Goal: Task Accomplishment & Management: Complete application form

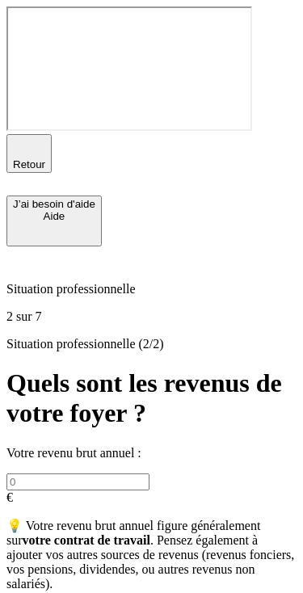
click at [102, 474] on input "text" at bounding box center [77, 482] width 143 height 17
type input "100 000"
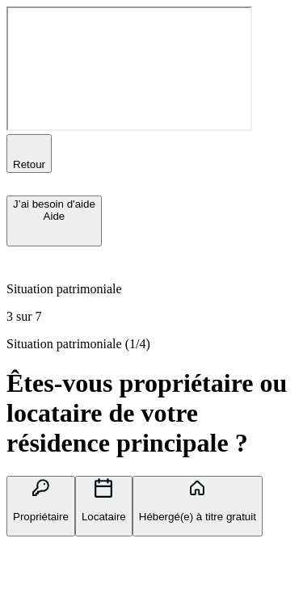
click at [75, 476] on button "Propriétaire" at bounding box center [40, 506] width 69 height 61
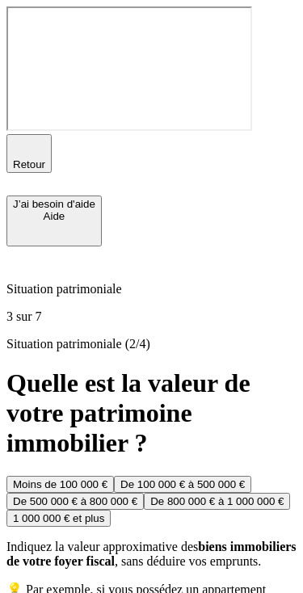
click at [108, 479] on div "Moins de 100 000 €" at bounding box center [60, 485] width 95 height 12
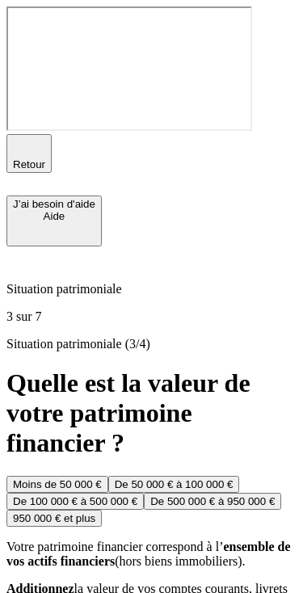
click at [102, 479] on div "Moins de 50 000 €" at bounding box center [57, 485] width 89 height 12
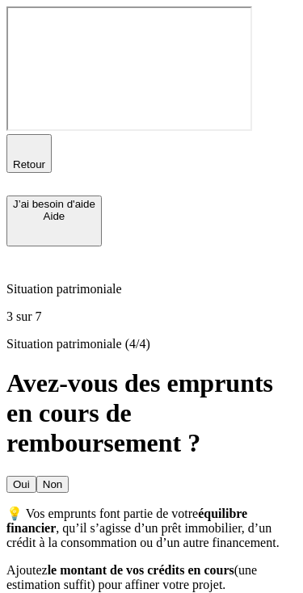
click at [69, 476] on button "Non" at bounding box center [52, 484] width 32 height 17
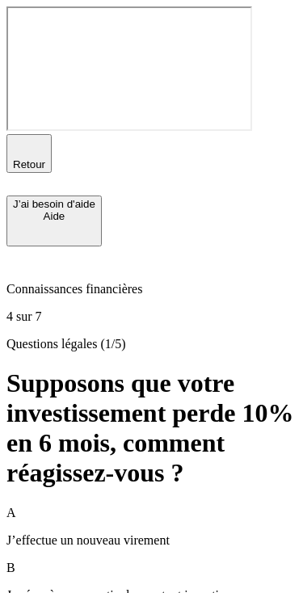
click at [114, 534] on p "J’effectue un nouveau virement" at bounding box center [151, 541] width 290 height 15
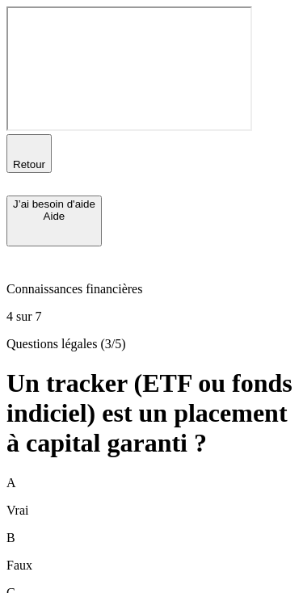
click at [137, 531] on div "B Faux" at bounding box center [151, 552] width 290 height 42
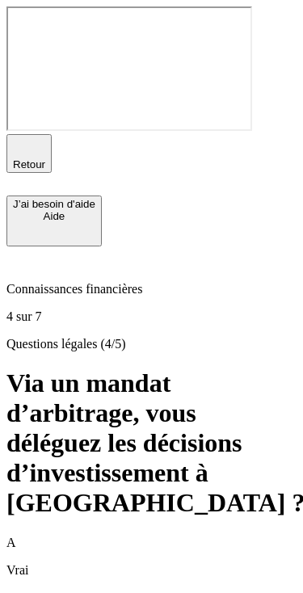
click at [145, 536] on div "A Vrai" at bounding box center [151, 557] width 290 height 42
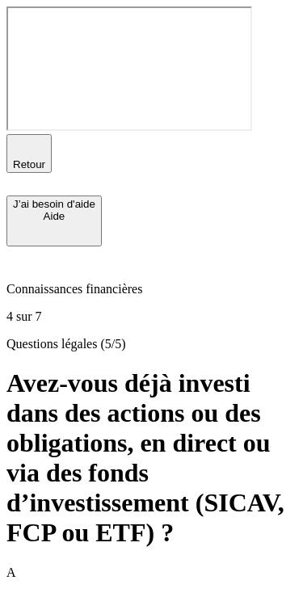
click at [143, 566] on div "A Oui" at bounding box center [151, 587] width 290 height 42
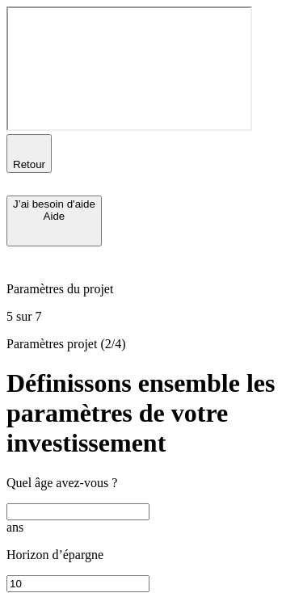
click at [150, 504] on input "text" at bounding box center [77, 512] width 143 height 17
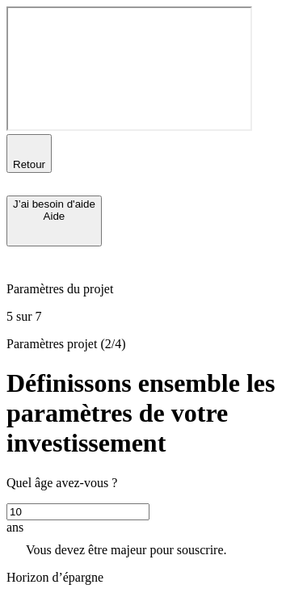
type input "1"
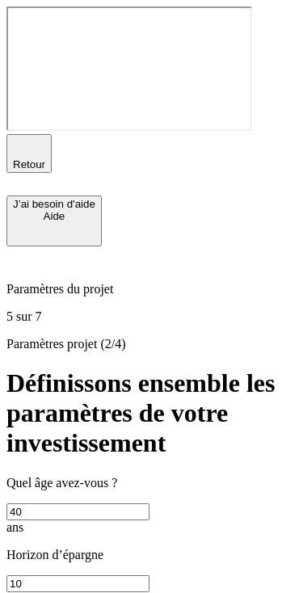
type input "40"
click at [23, 141] on icon "button" at bounding box center [28, 146] width 11 height 11
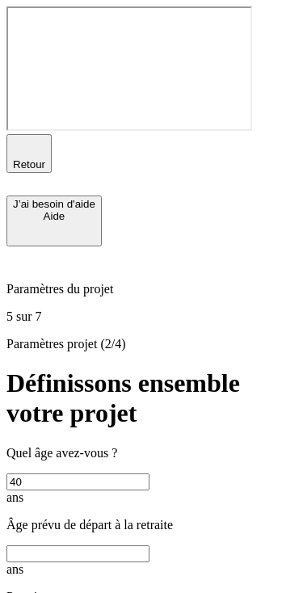
click at [109, 546] on input "text" at bounding box center [77, 554] width 143 height 17
type input "60"
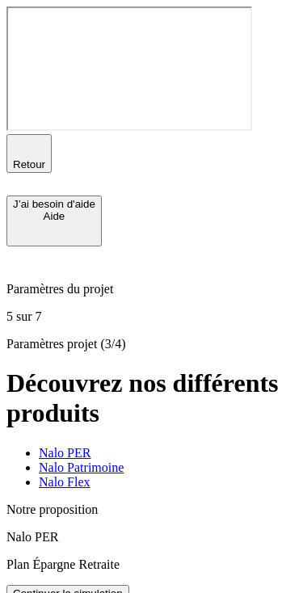
click at [138, 461] on div "Nalo Patrimoine" at bounding box center [168, 468] width 258 height 15
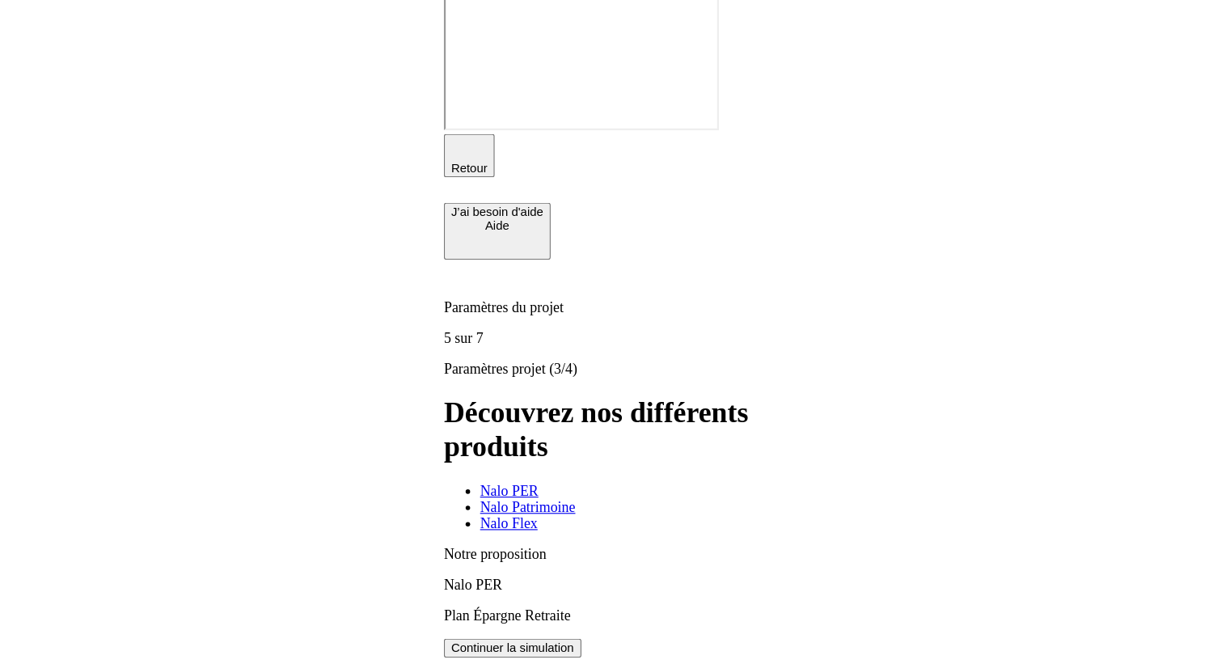
scroll to position [0, 262]
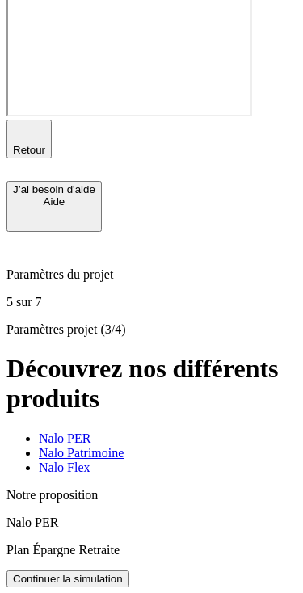
click at [29, 156] on span "button" at bounding box center [29, 156] width 0 height 0
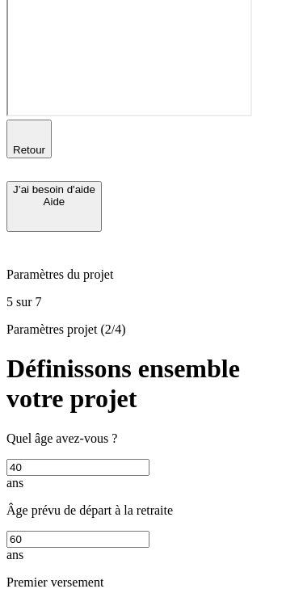
click at [29, 156] on span "button" at bounding box center [29, 156] width 0 height 0
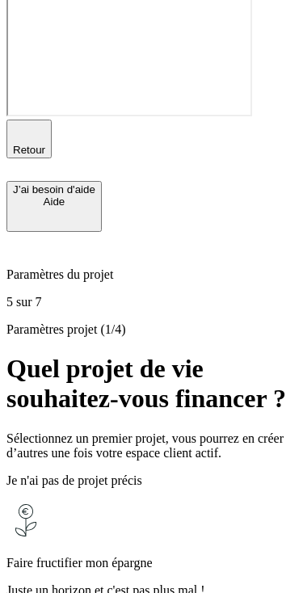
click at [112, 232] on div "Paramètres du projet 5 sur 7" at bounding box center [151, 271] width 290 height 78
click at [91, 268] on p "Paramètres du projet" at bounding box center [151, 275] width 290 height 15
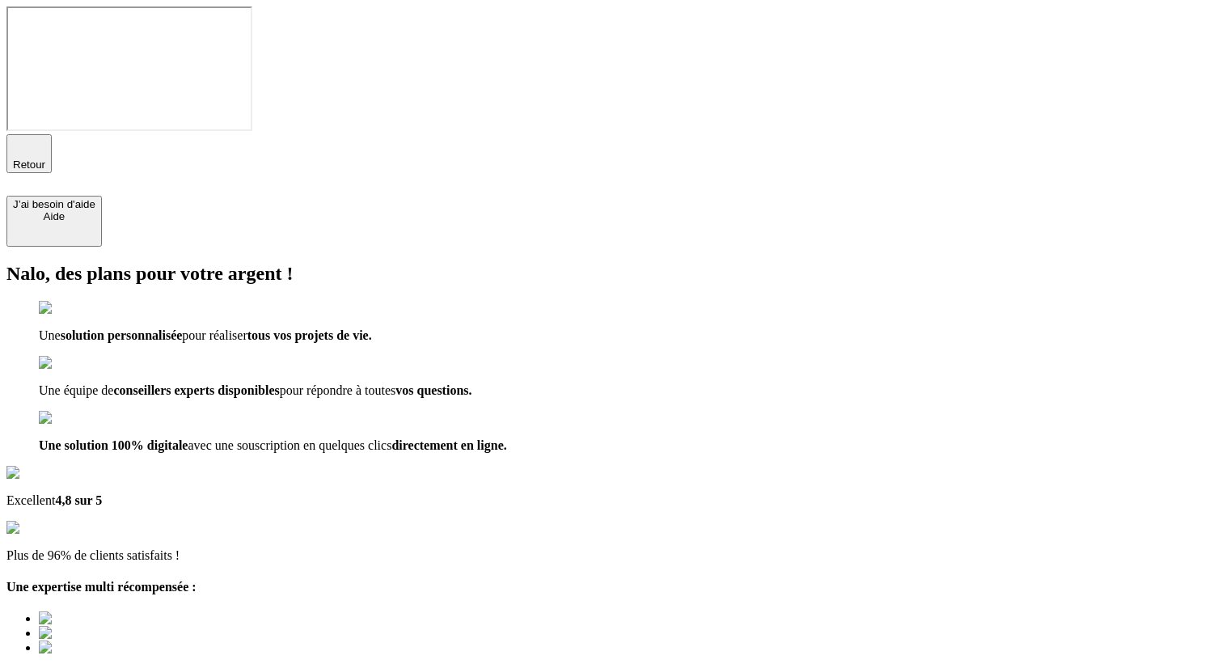
type input "a@[DOMAIN_NAME]"
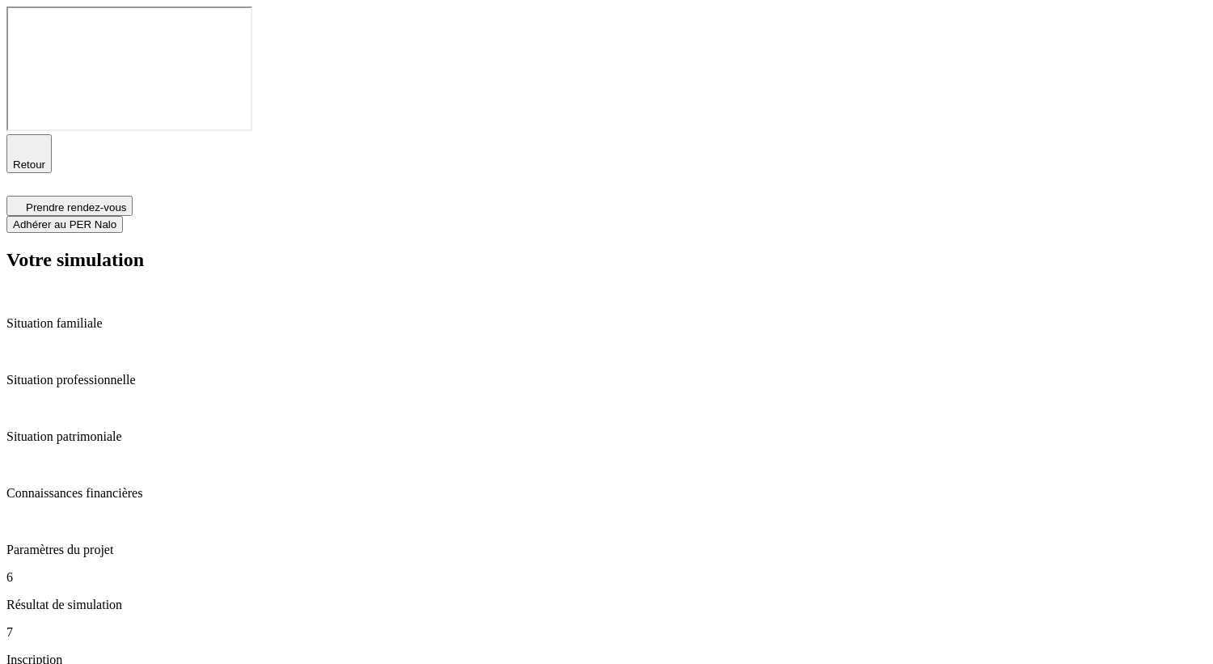
drag, startPoint x: 564, startPoint y: 94, endPoint x: 1007, endPoint y: 170, distance: 448.8
